Goal: Find specific page/section: Find specific page/section

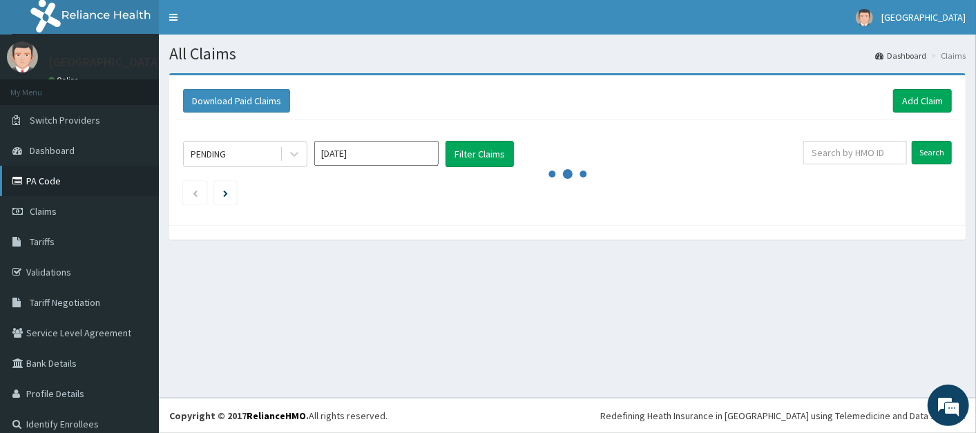
click at [43, 184] on link "PA Code" at bounding box center [79, 181] width 159 height 30
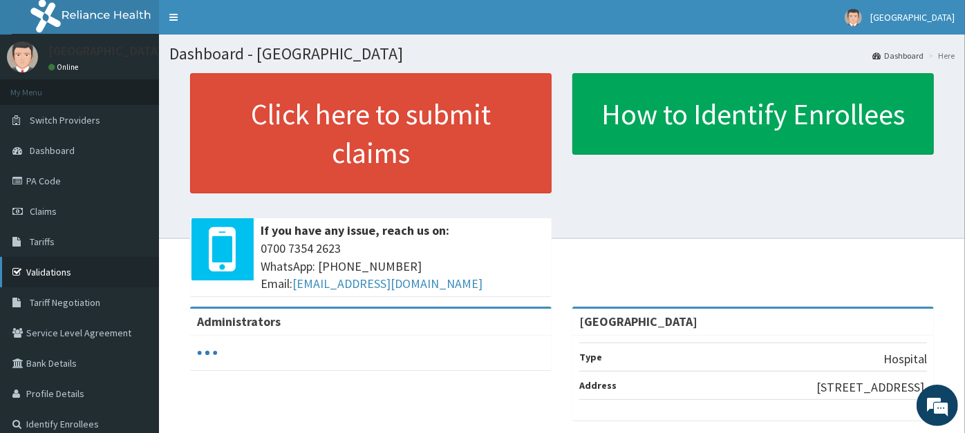
click at [30, 274] on link "Validations" at bounding box center [79, 272] width 159 height 30
